Goal: Information Seeking & Learning: Learn about a topic

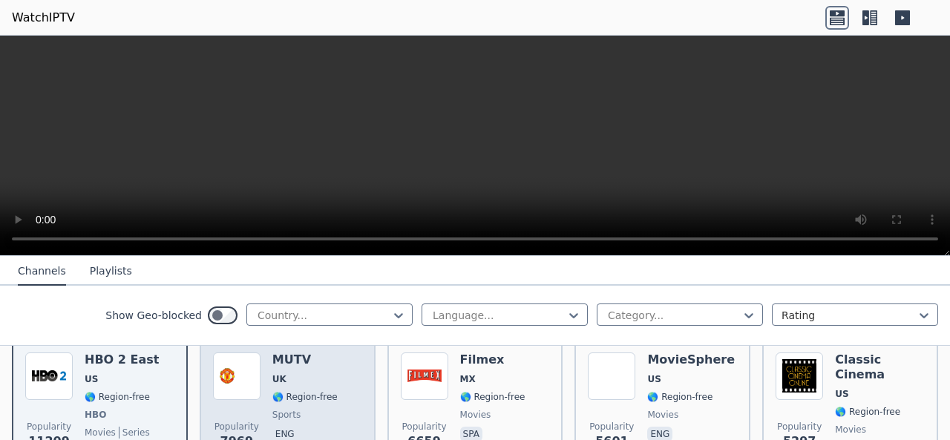
scroll to position [223, 0]
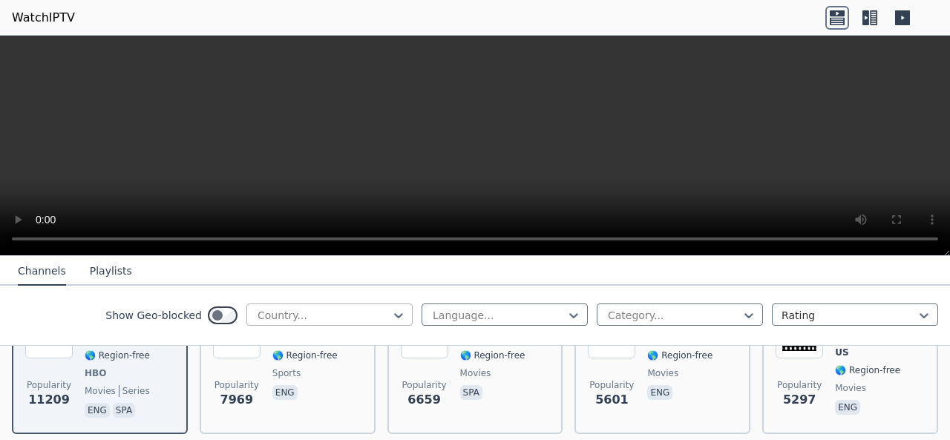
click at [311, 318] on div at bounding box center [323, 315] width 135 height 15
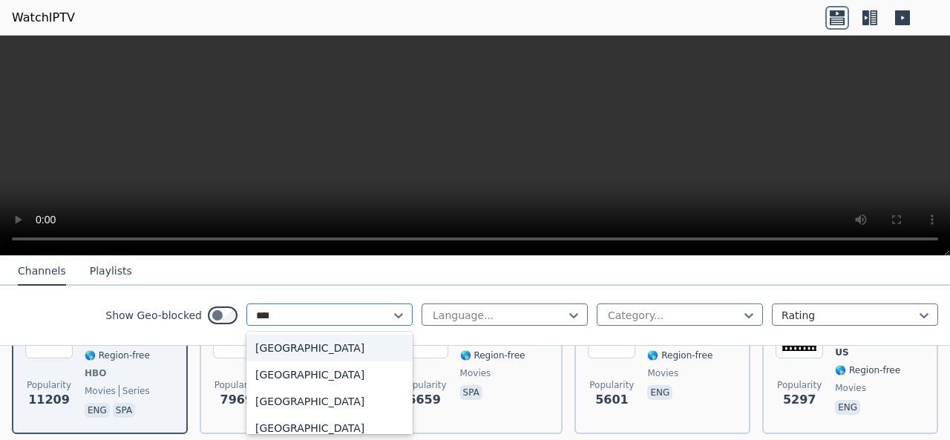
type input "*****"
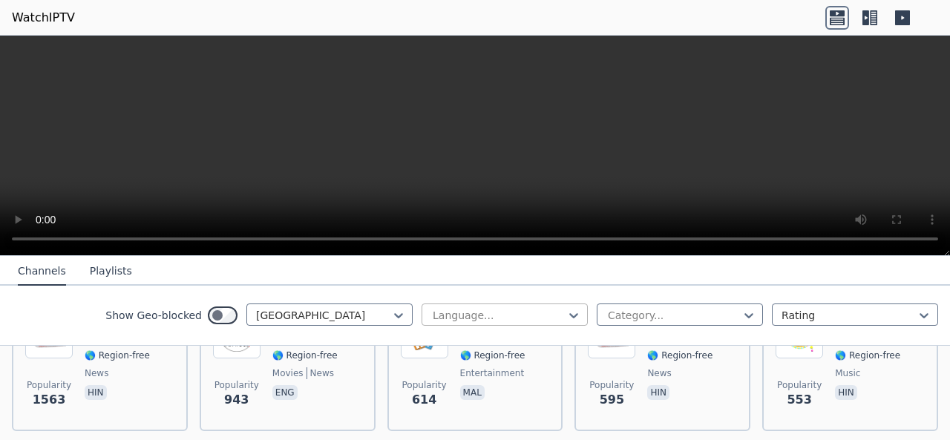
click at [475, 314] on div at bounding box center [498, 315] width 135 height 15
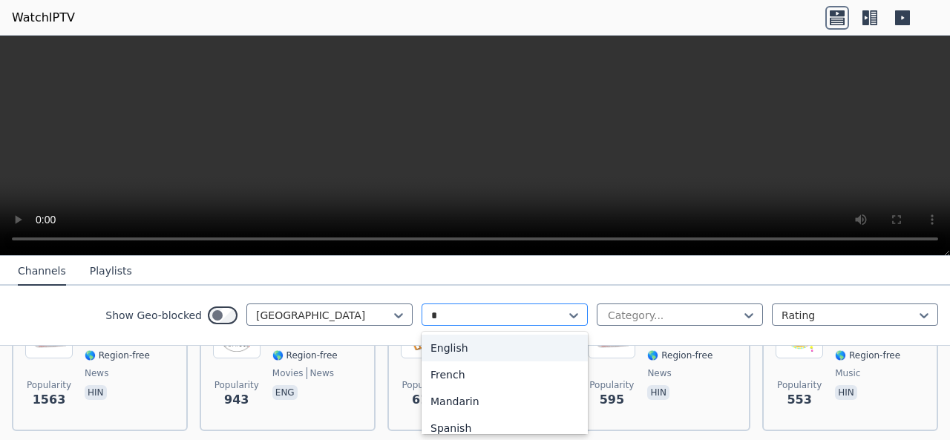
type input "**"
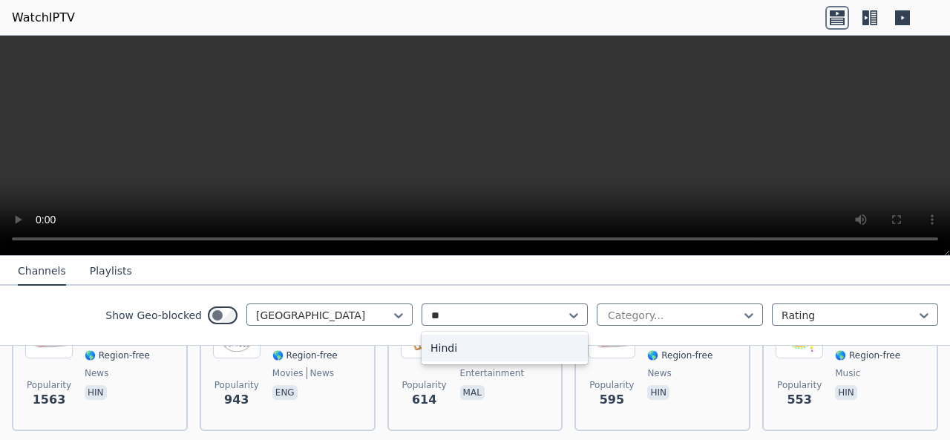
click at [469, 343] on div "Hindi" at bounding box center [505, 348] width 166 height 27
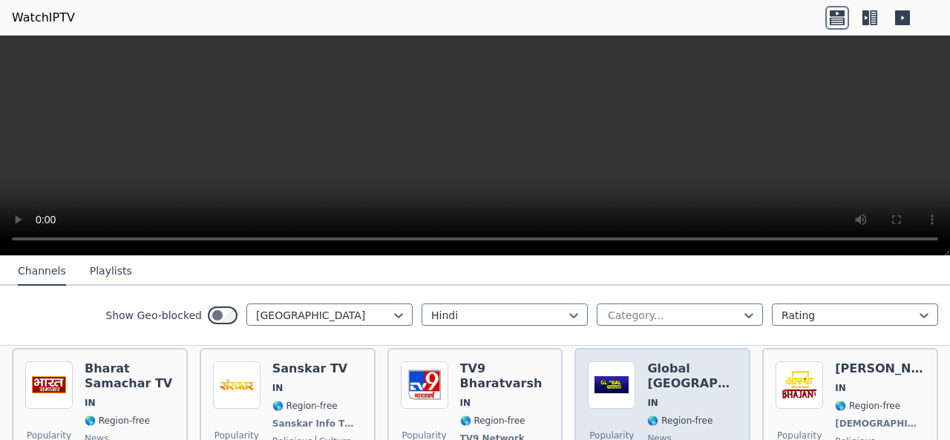
scroll to position [445, 0]
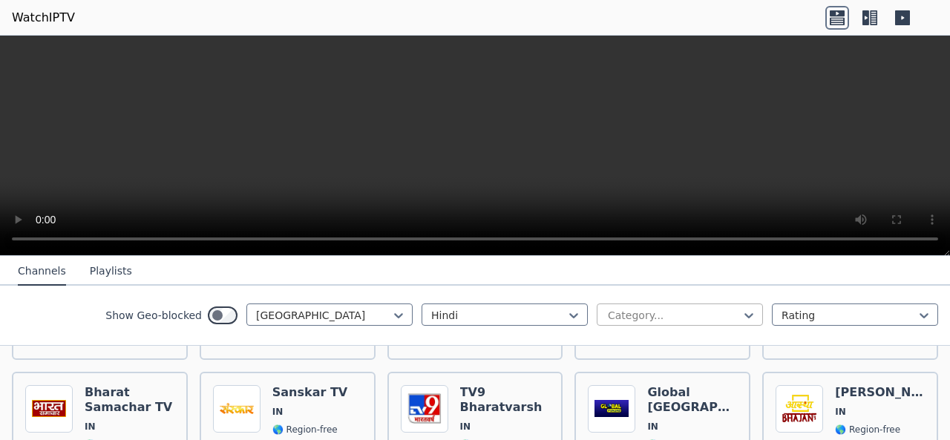
click at [636, 318] on div at bounding box center [673, 315] width 135 height 15
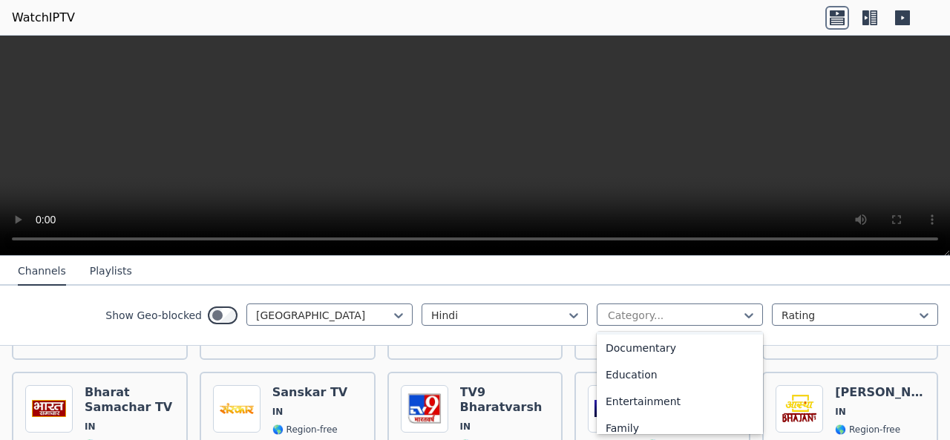
scroll to position [223, 0]
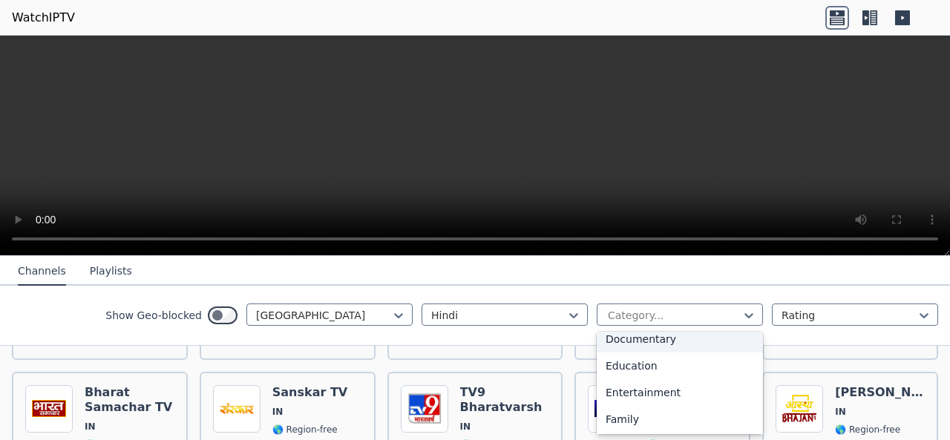
click at [648, 341] on div "Documentary" at bounding box center [680, 339] width 166 height 27
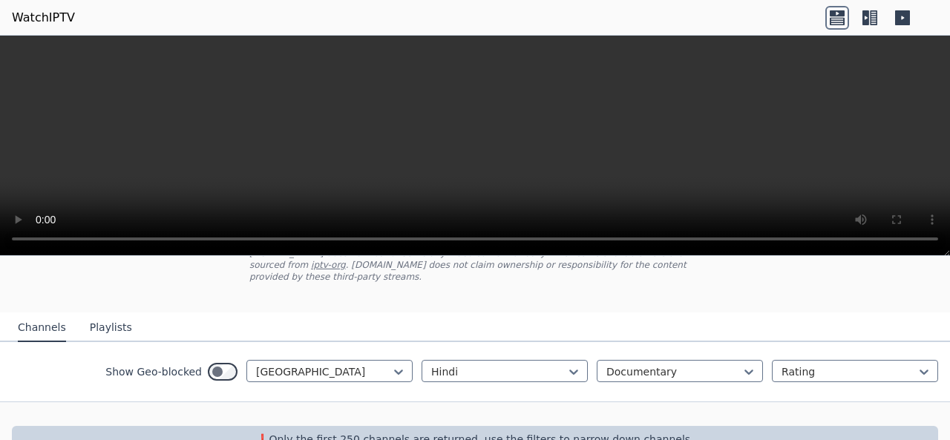
scroll to position [129, 0]
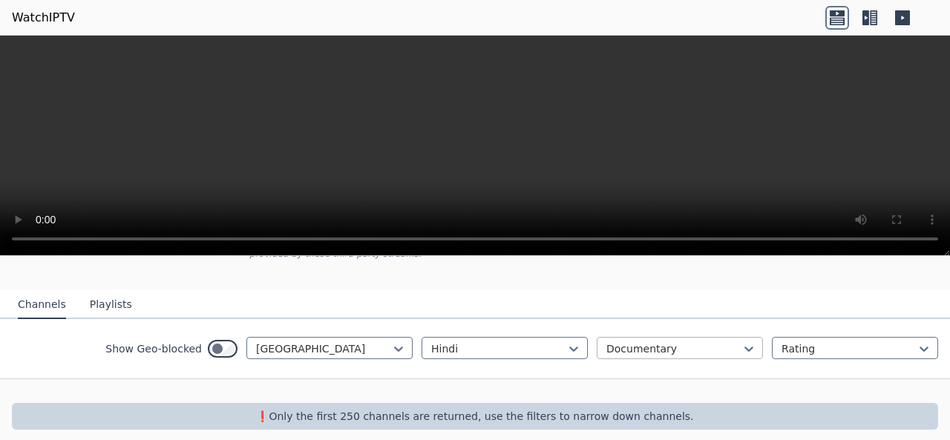
click at [613, 341] on div at bounding box center [673, 348] width 135 height 15
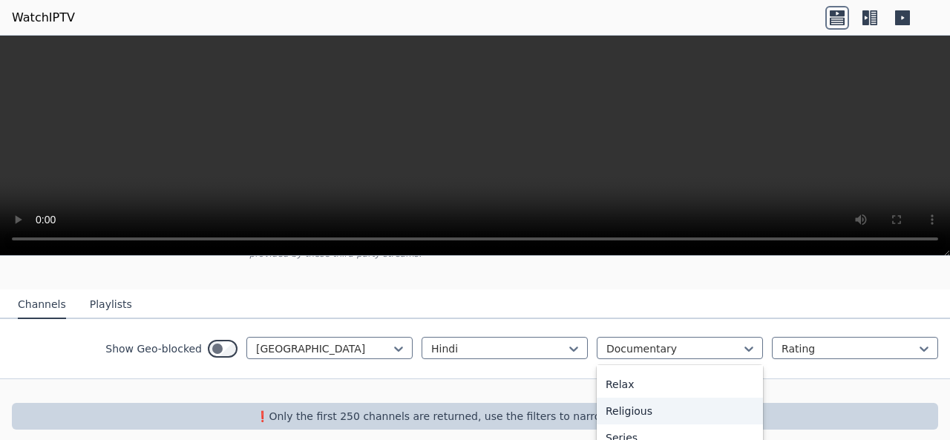
scroll to position [0, 0]
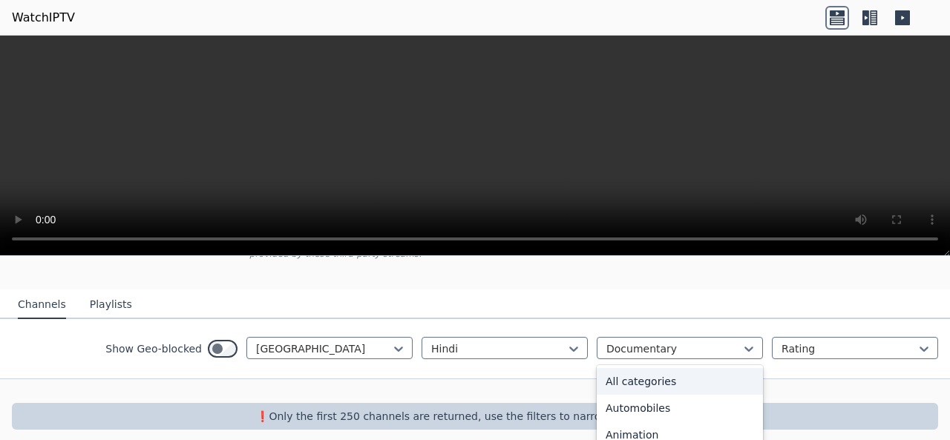
click at [655, 368] on div "All categories" at bounding box center [680, 381] width 166 height 27
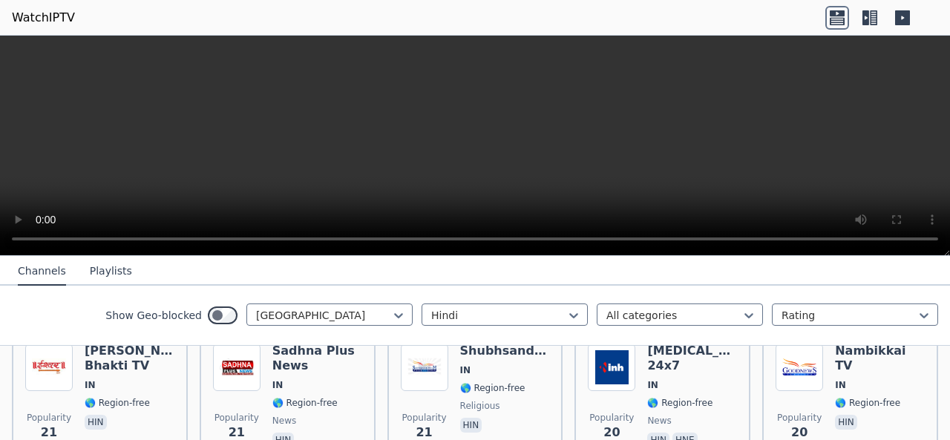
scroll to position [1156, 0]
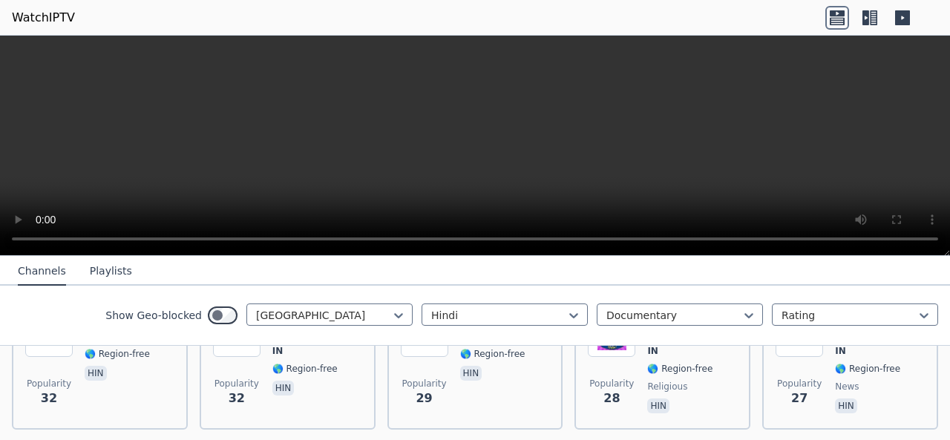
scroll to position [129, 0]
